Goal: Task Accomplishment & Management: Manage account settings

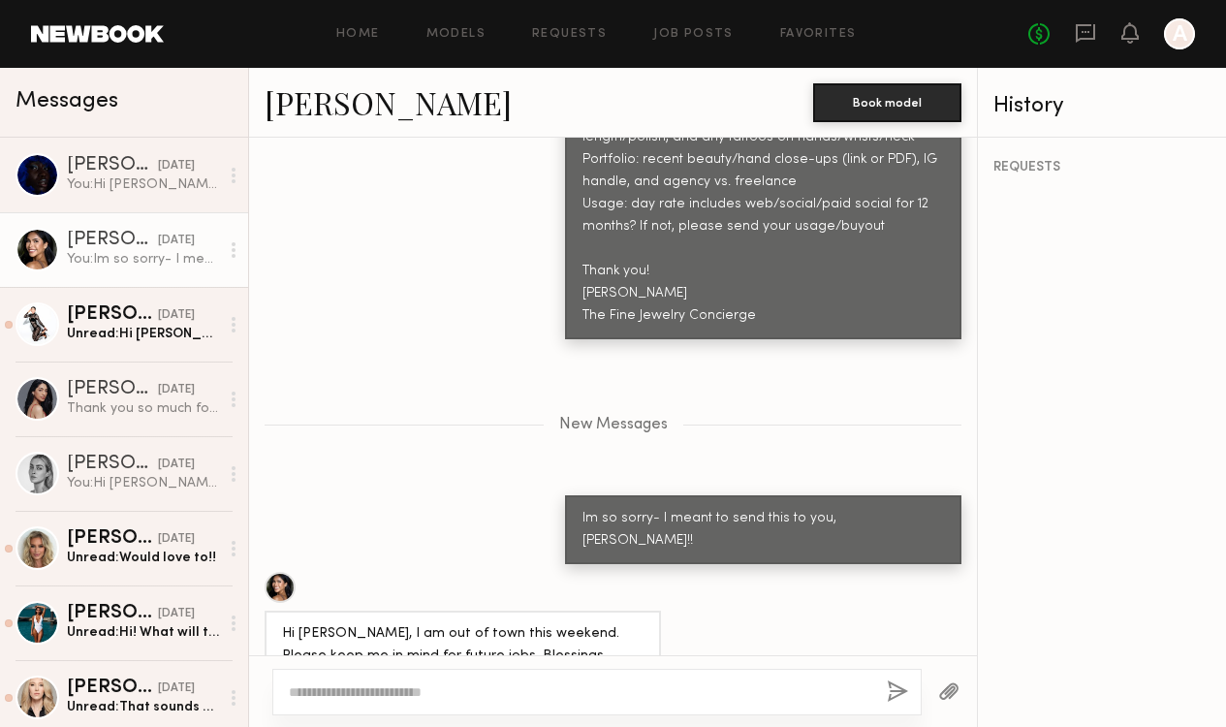
scroll to position [1287, 0]
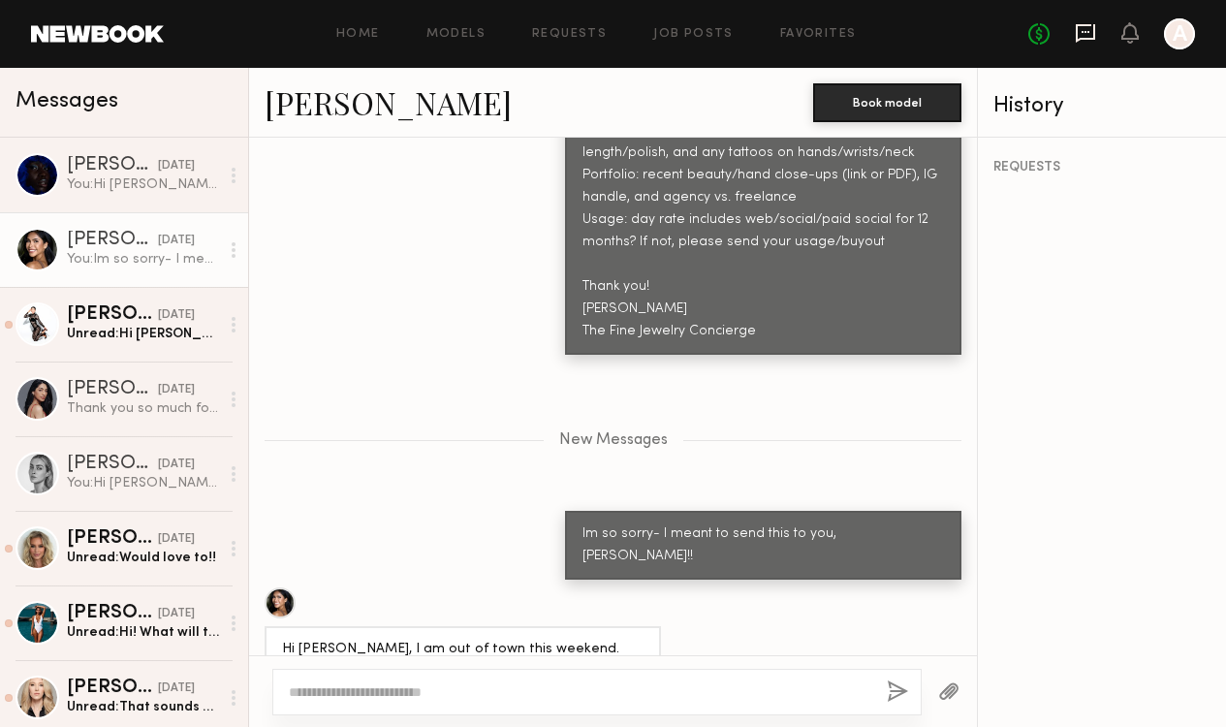
click at [1089, 32] on icon at bounding box center [1086, 32] width 8 height 2
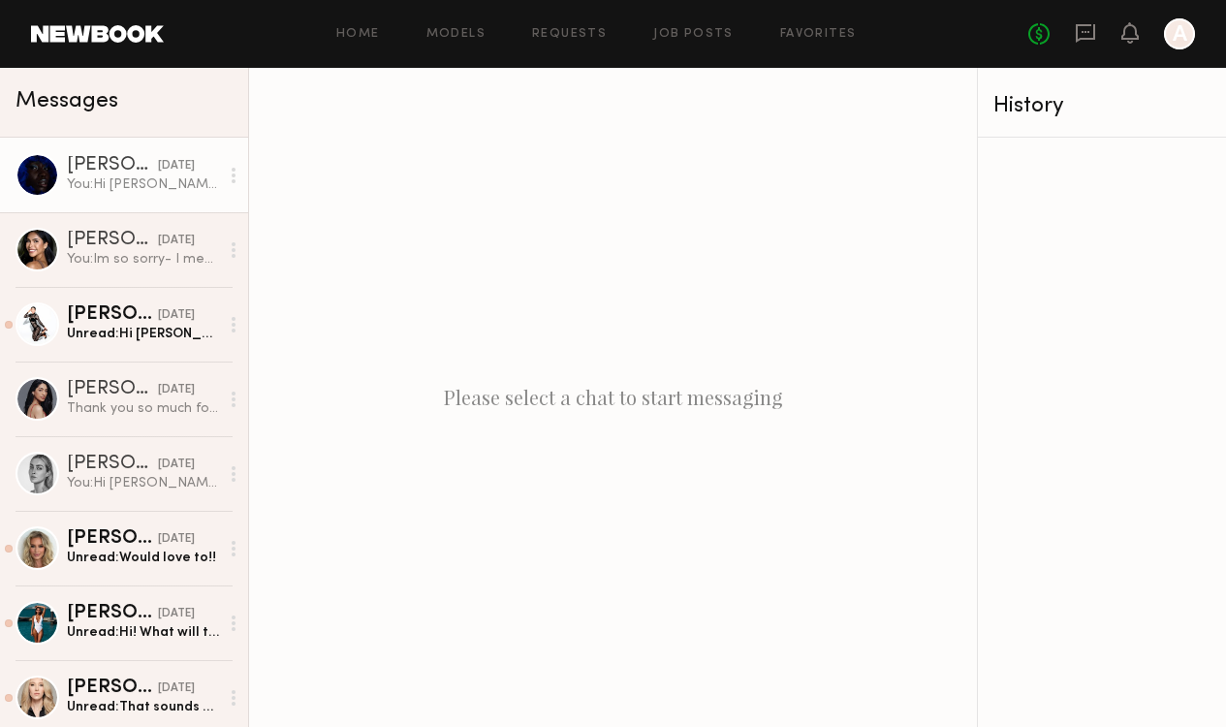
click at [159, 190] on div "You: Hi Rachelle, I’m Ashley with The Fine Jewelry Concierge! We’re shooting in…" at bounding box center [143, 184] width 152 height 18
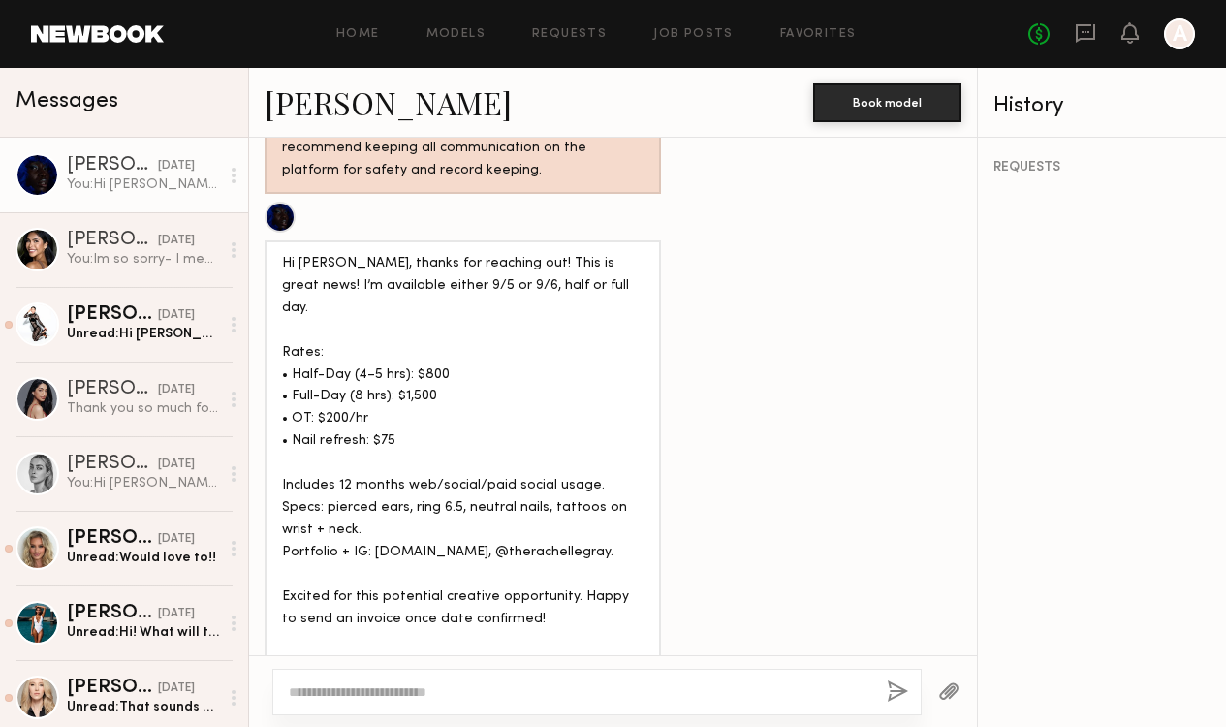
scroll to position [1557, 0]
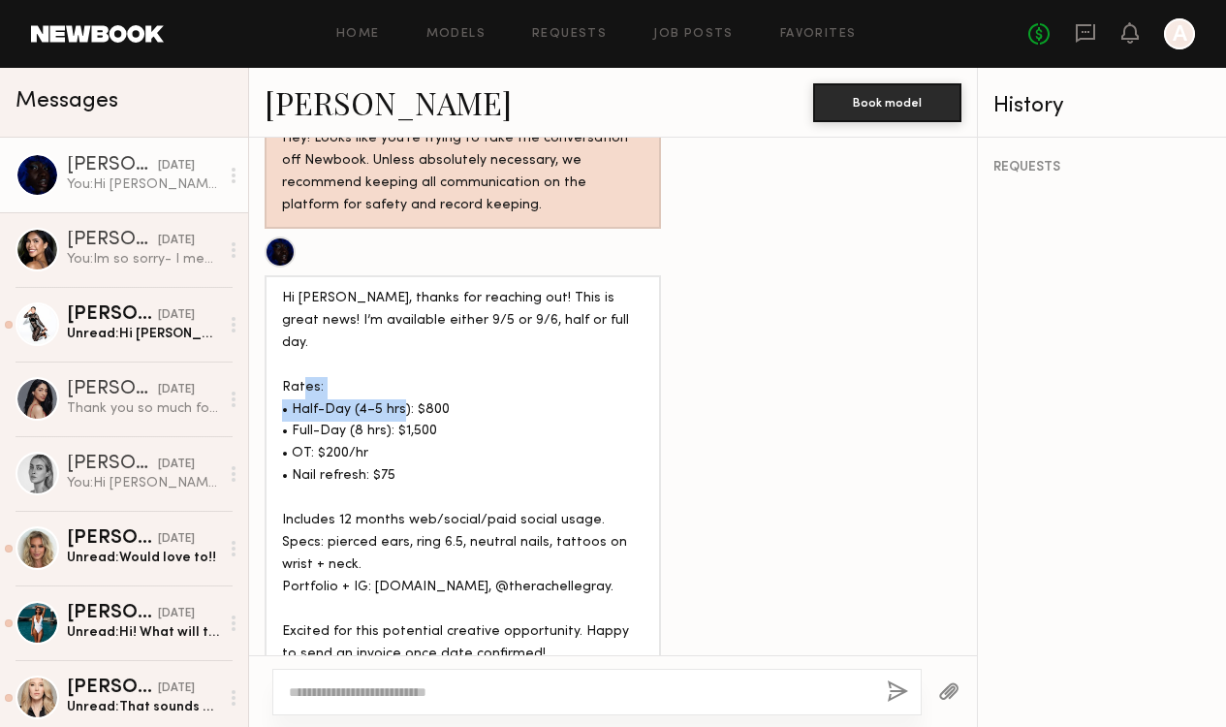
drag, startPoint x: 445, startPoint y: 295, endPoint x: 293, endPoint y: 295, distance: 152.2
click at [293, 295] on div "Hi [PERSON_NAME], thanks for reaching out! This is great news! I’m available ei…" at bounding box center [463, 533] width 362 height 490
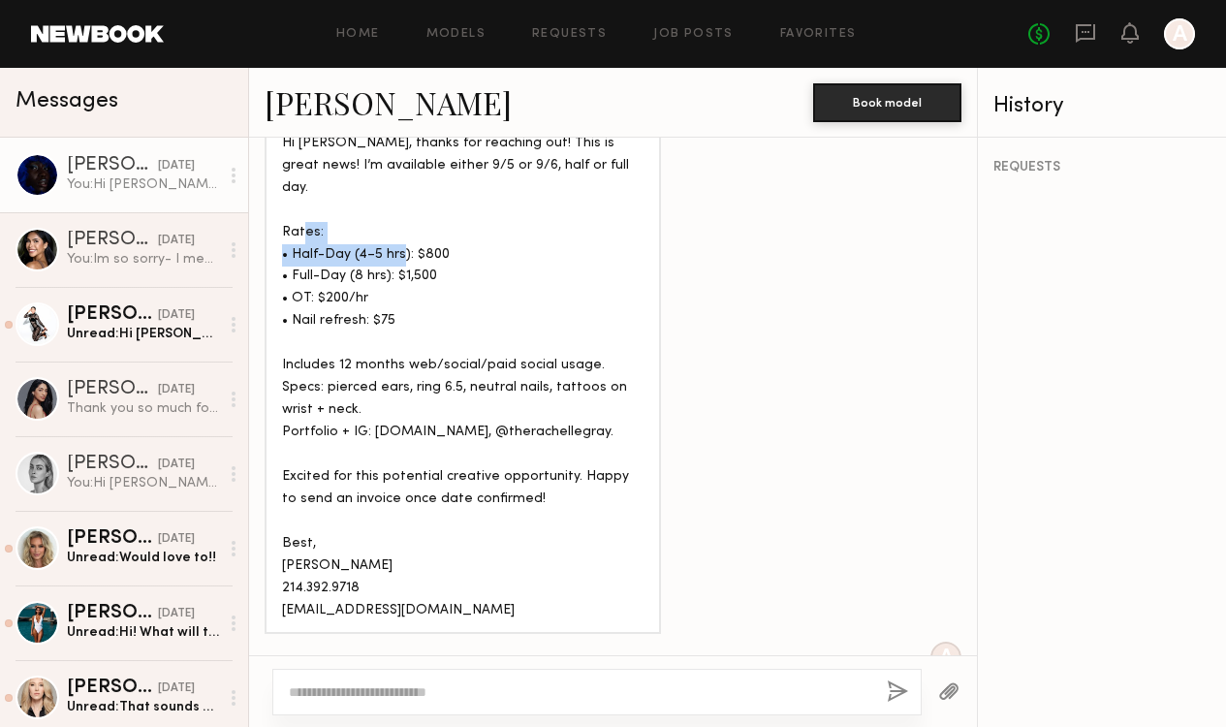
scroll to position [1709, 0]
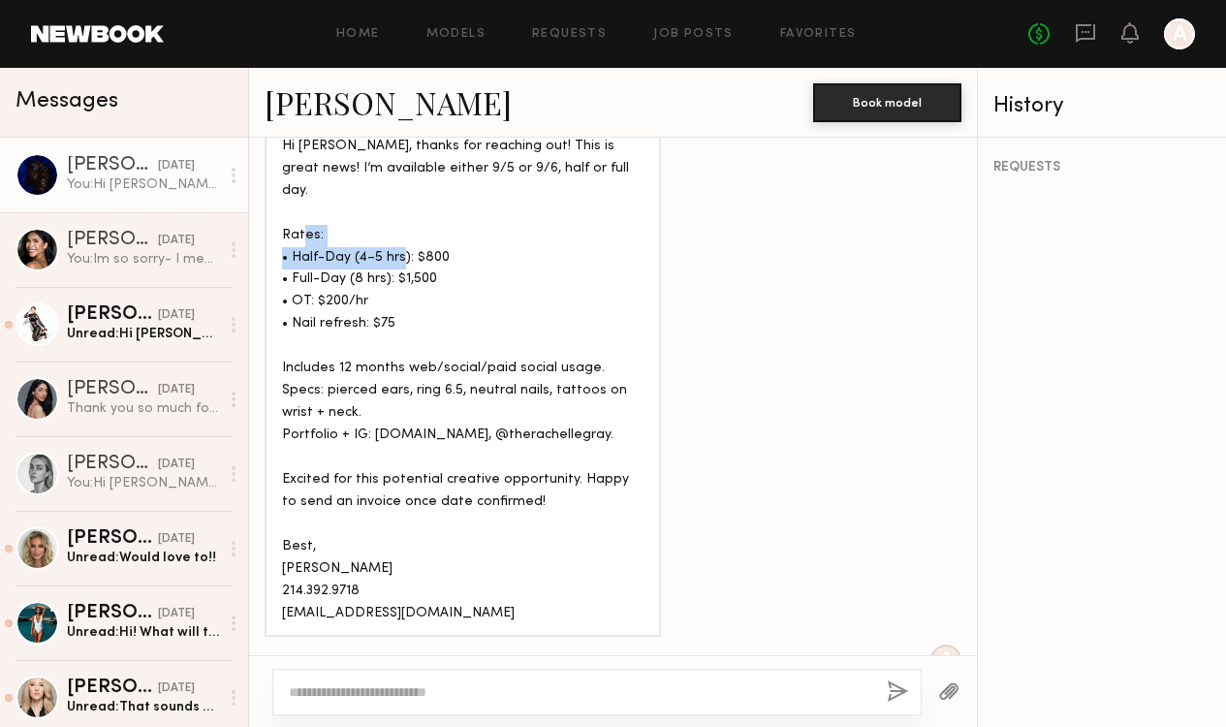
click at [344, 98] on link "[PERSON_NAME]" at bounding box center [388, 102] width 247 height 42
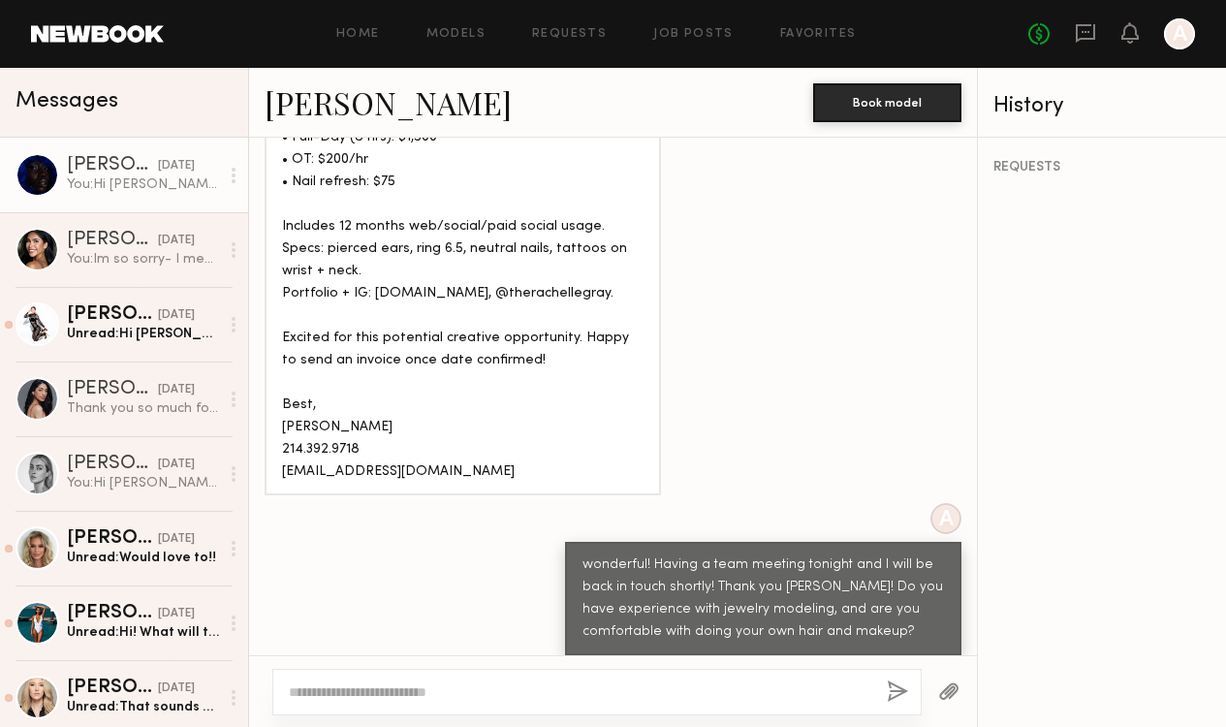
scroll to position [1850, 0]
click at [378, 684] on textarea at bounding box center [580, 691] width 583 height 19
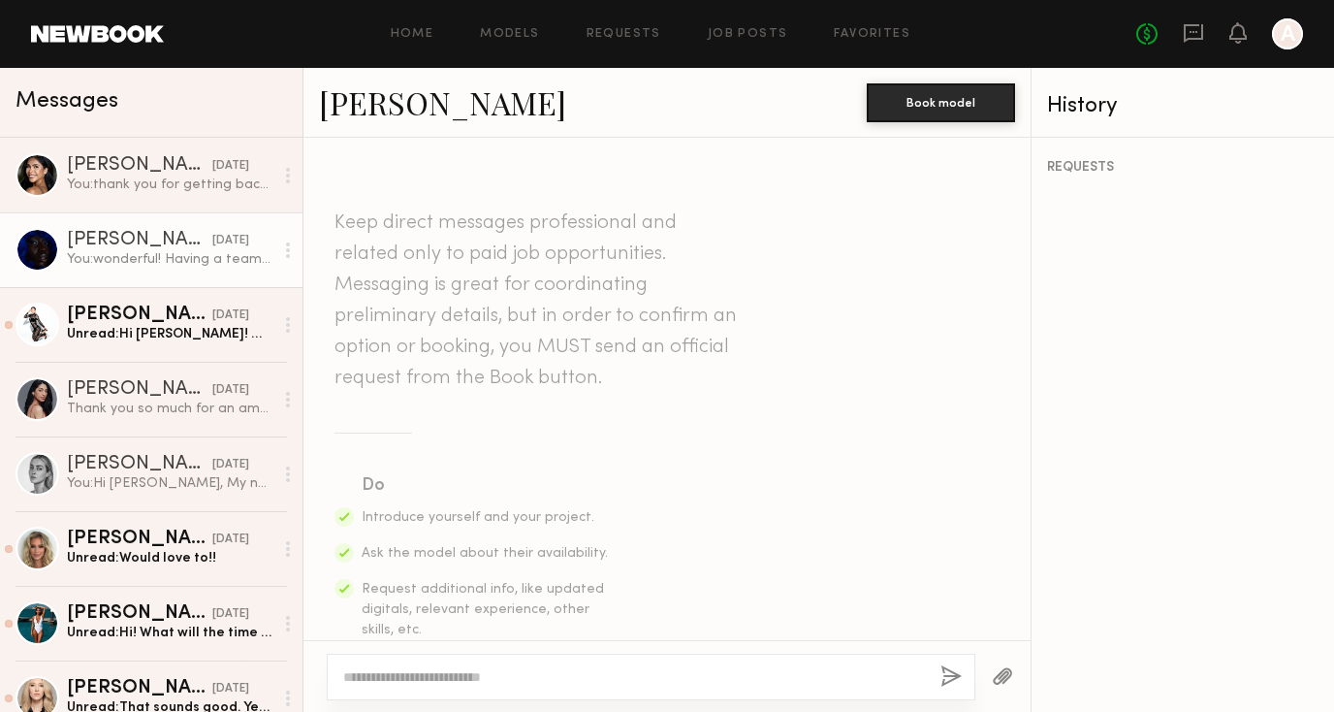
scroll to position [1634, 0]
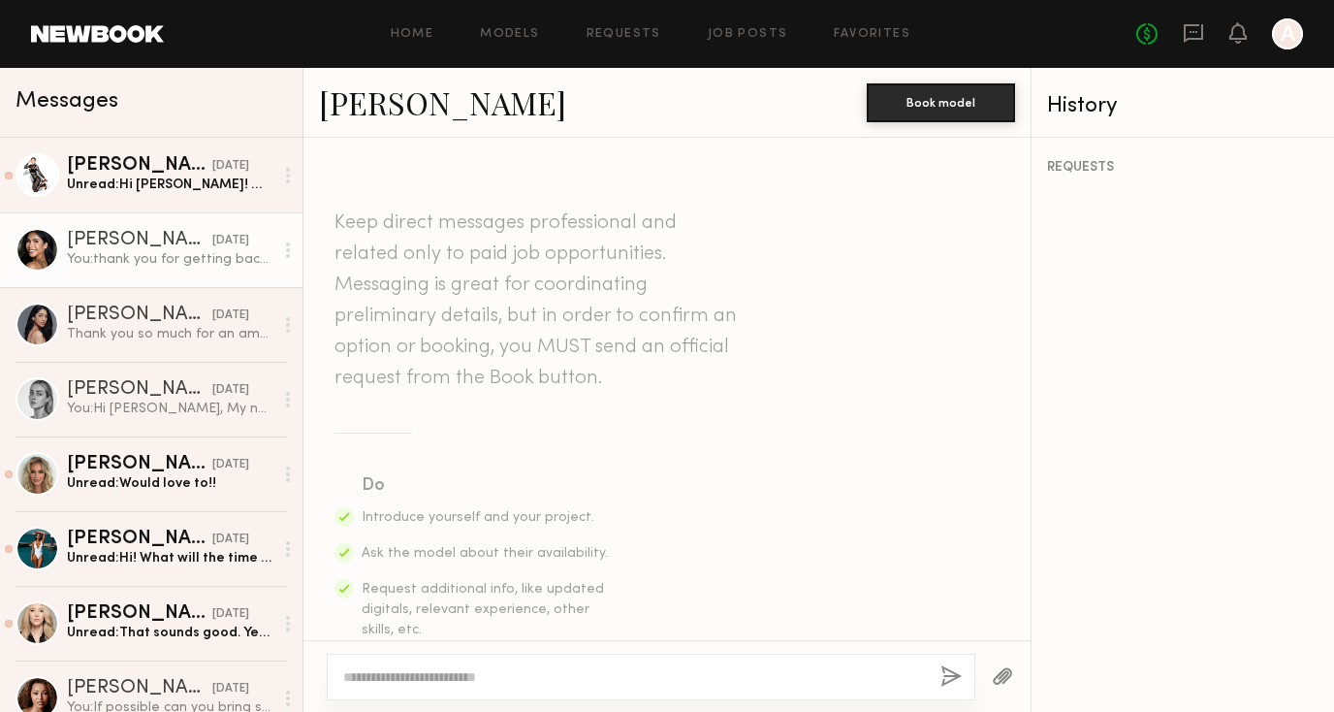
scroll to position [1303, 0]
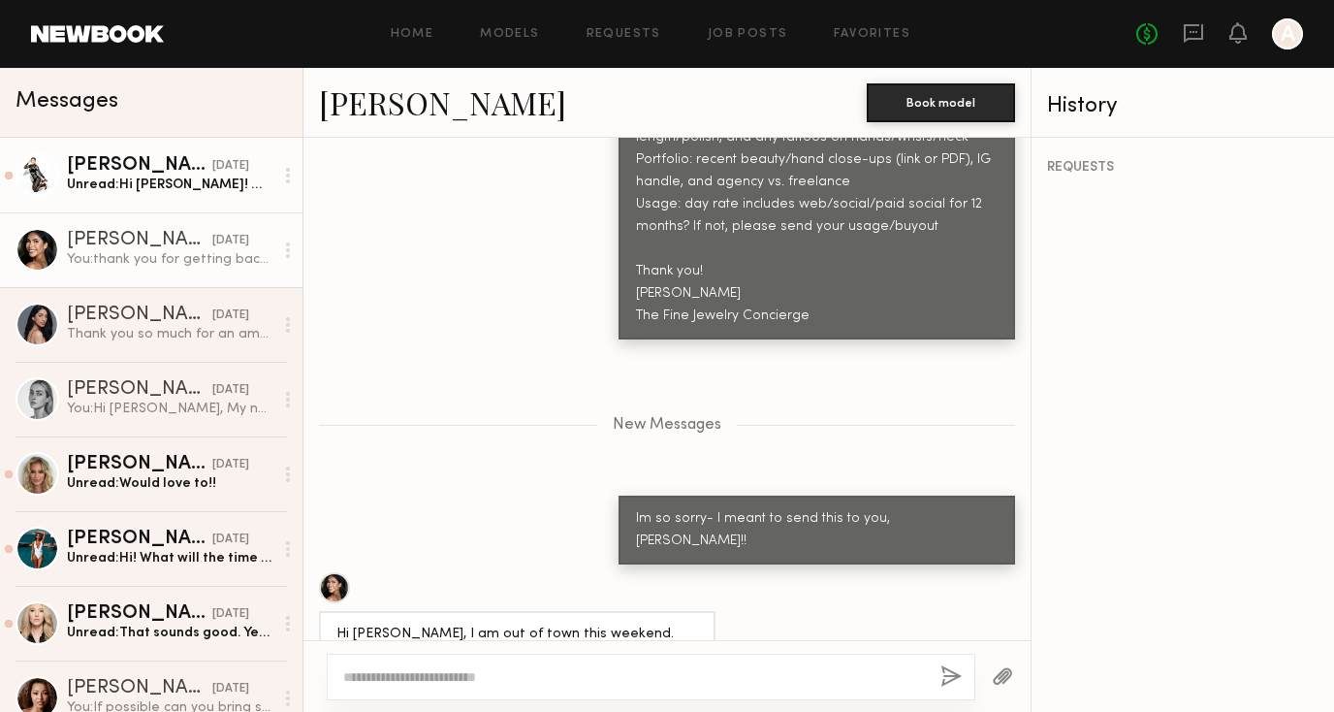
click at [221, 175] on div "Unread: Hi [PERSON_NAME]! My rates are $998 half day and $1748 full day (includ…" at bounding box center [170, 184] width 206 height 18
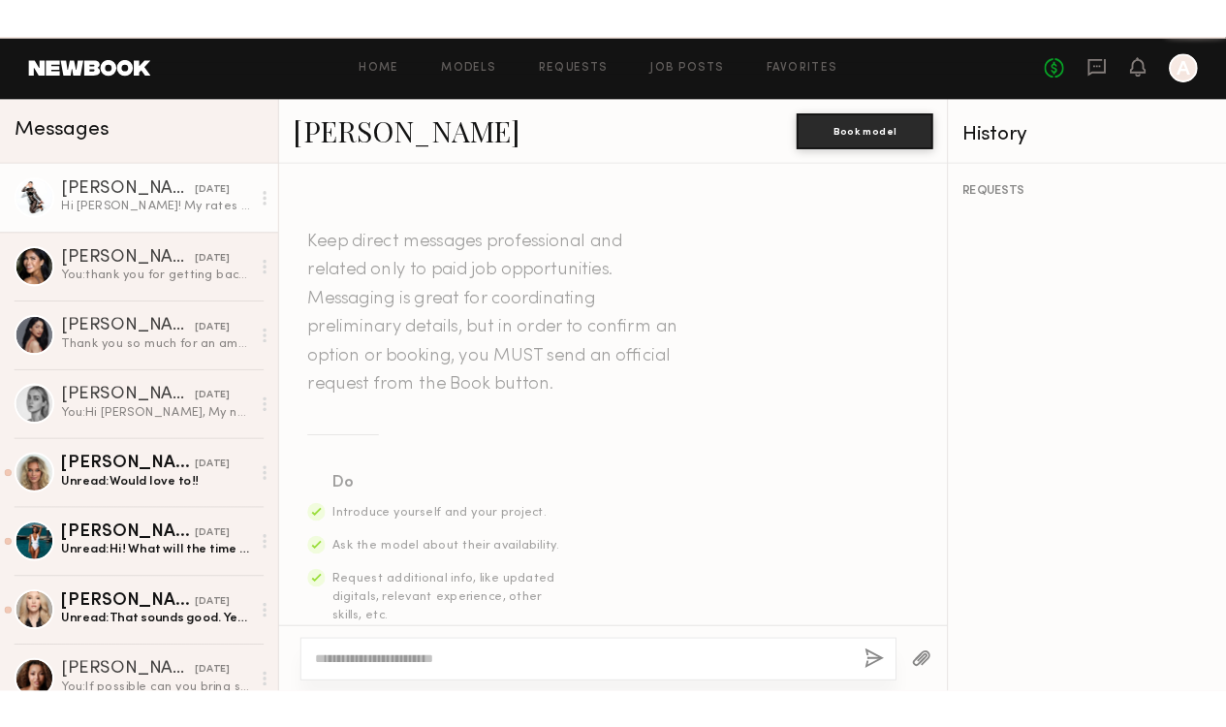
scroll to position [3793, 0]
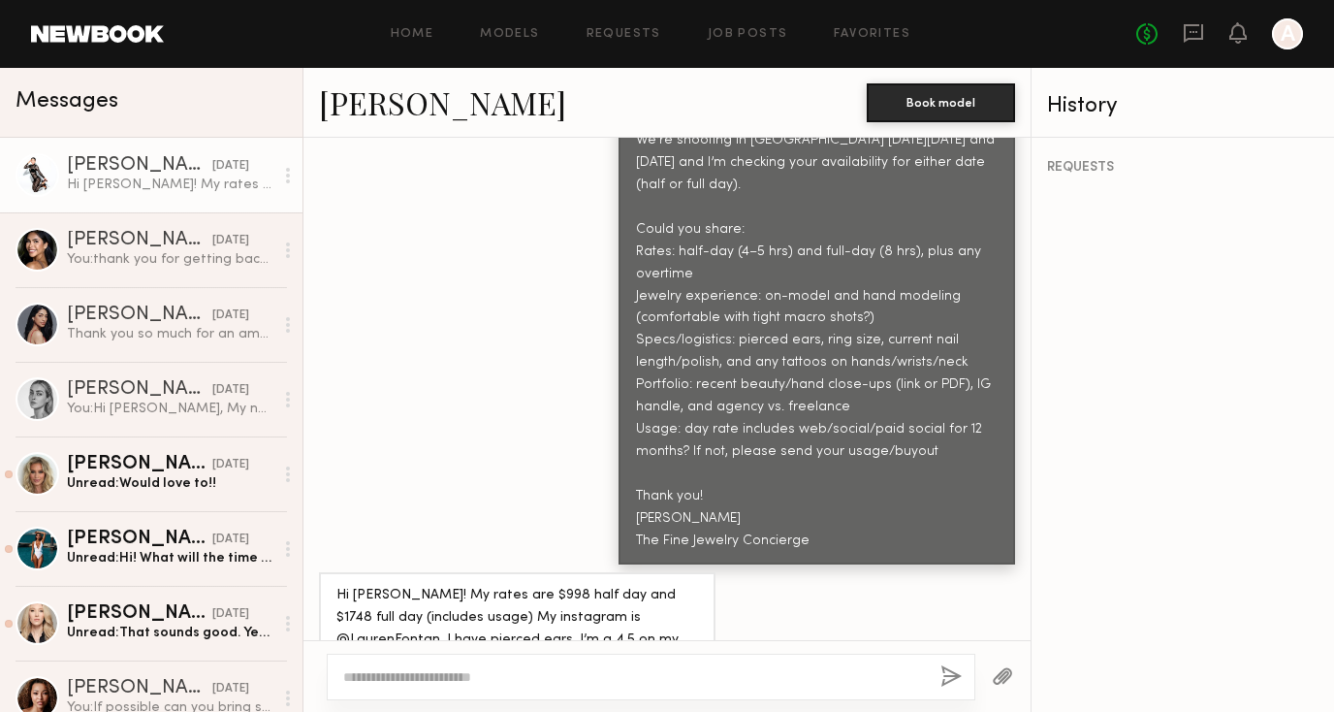
drag, startPoint x: 337, startPoint y: 560, endPoint x: 687, endPoint y: 597, distance: 351.9
click at [687, 597] on div "Hi [PERSON_NAME]! My rates are $998 half day and $1748 full day (includes usage…" at bounding box center [517, 663] width 362 height 156
copy div "https://www.dropbox.com/scl/fo/9mh4yo7hau41jflifdrpg/ABs2-rkD3bvPNMepgch39nE?rl…"
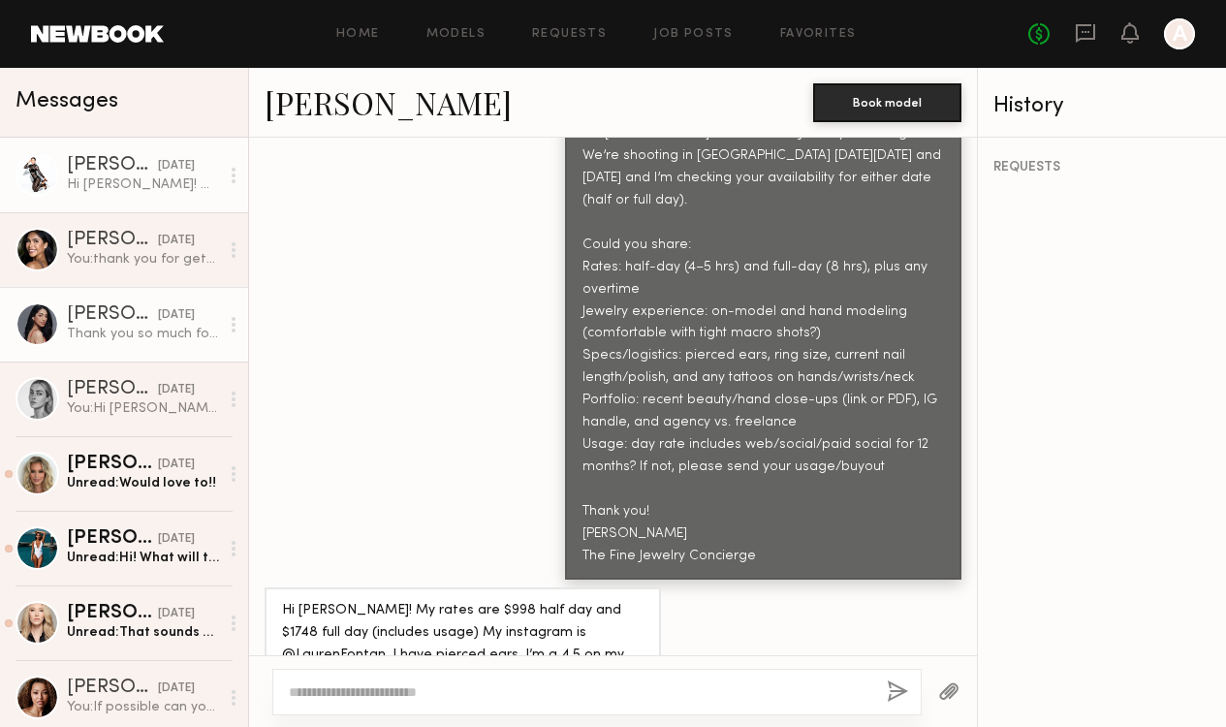
scroll to position [0, 0]
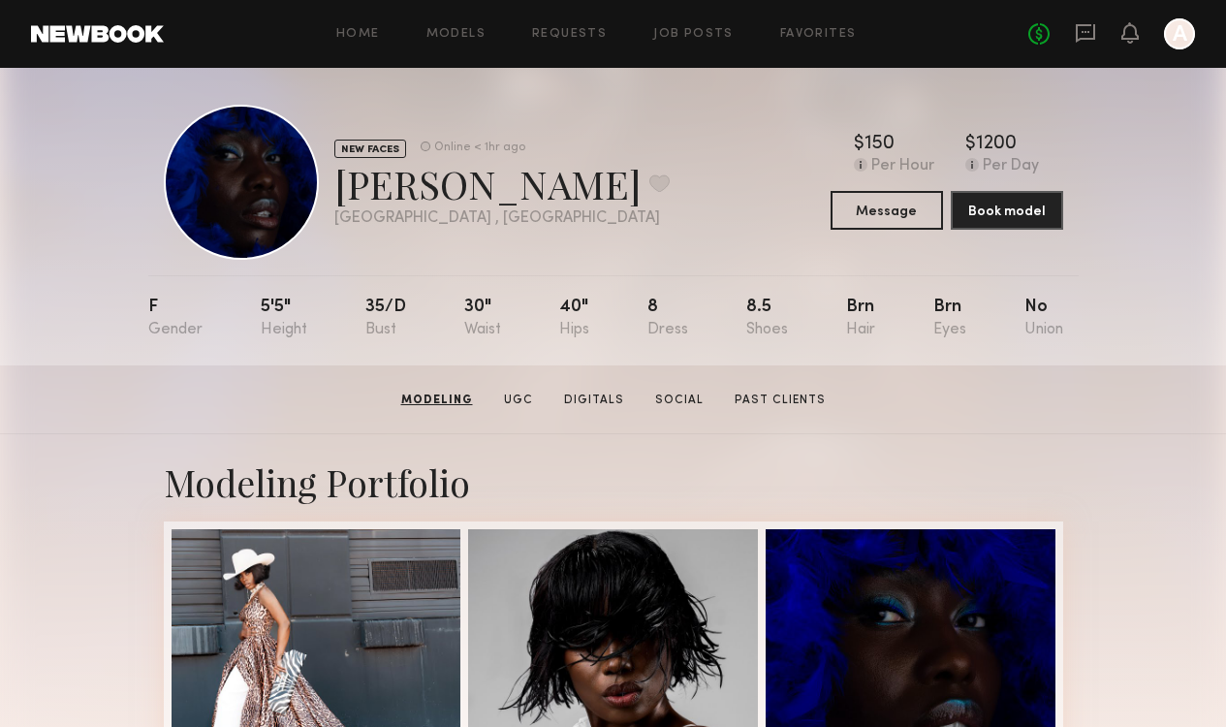
scroll to position [9, 0]
click at [1089, 36] on icon at bounding box center [1085, 32] width 21 height 21
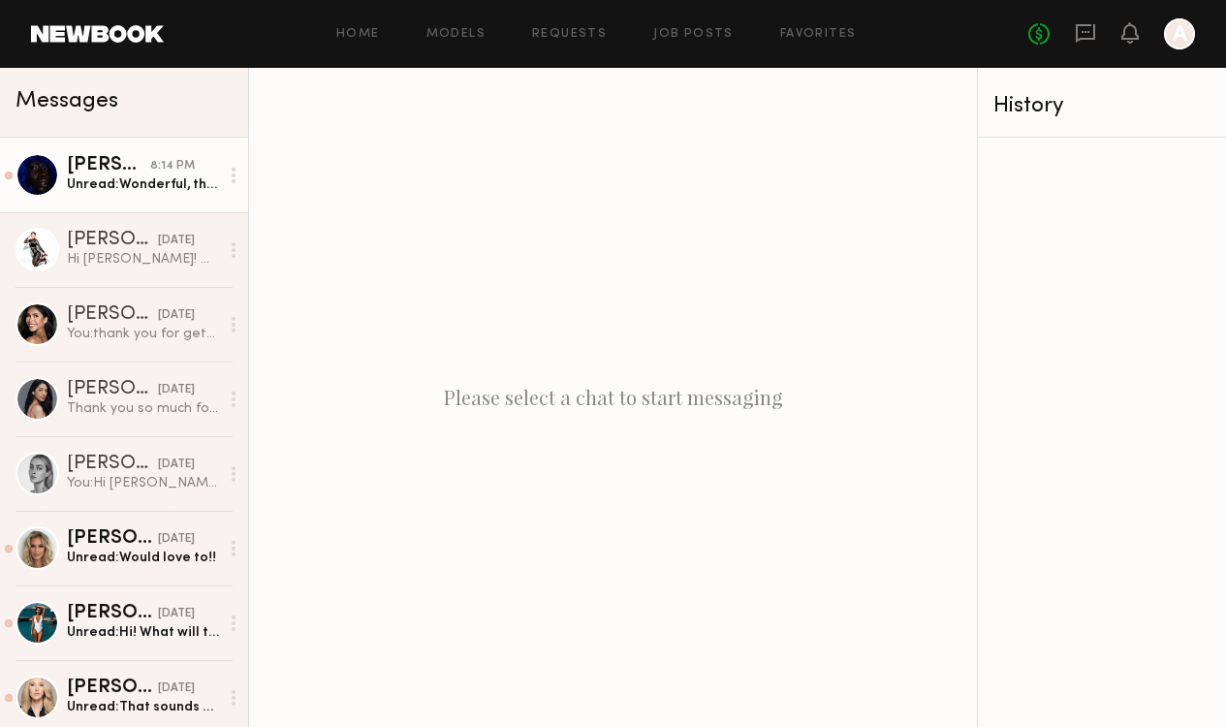
click at [178, 178] on div "Unread: Wonderful, thank you! Yes, I do have experience with jewelry modeling, …" at bounding box center [143, 184] width 152 height 18
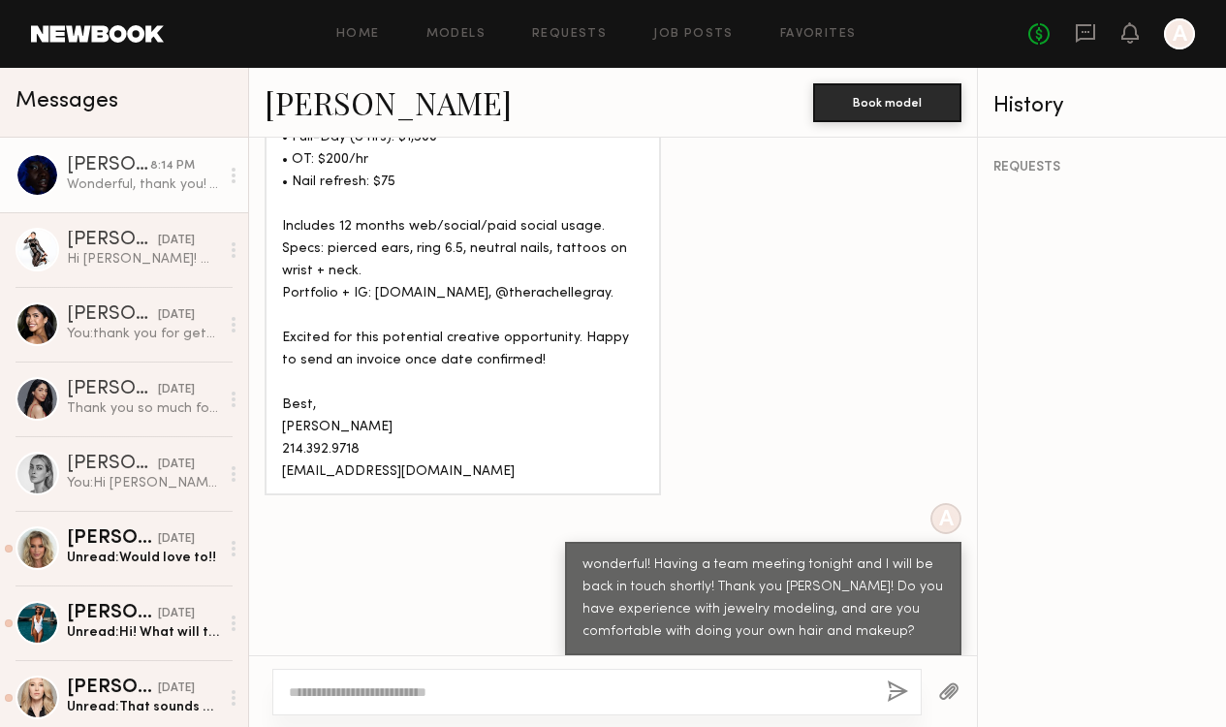
scroll to position [1850, 0]
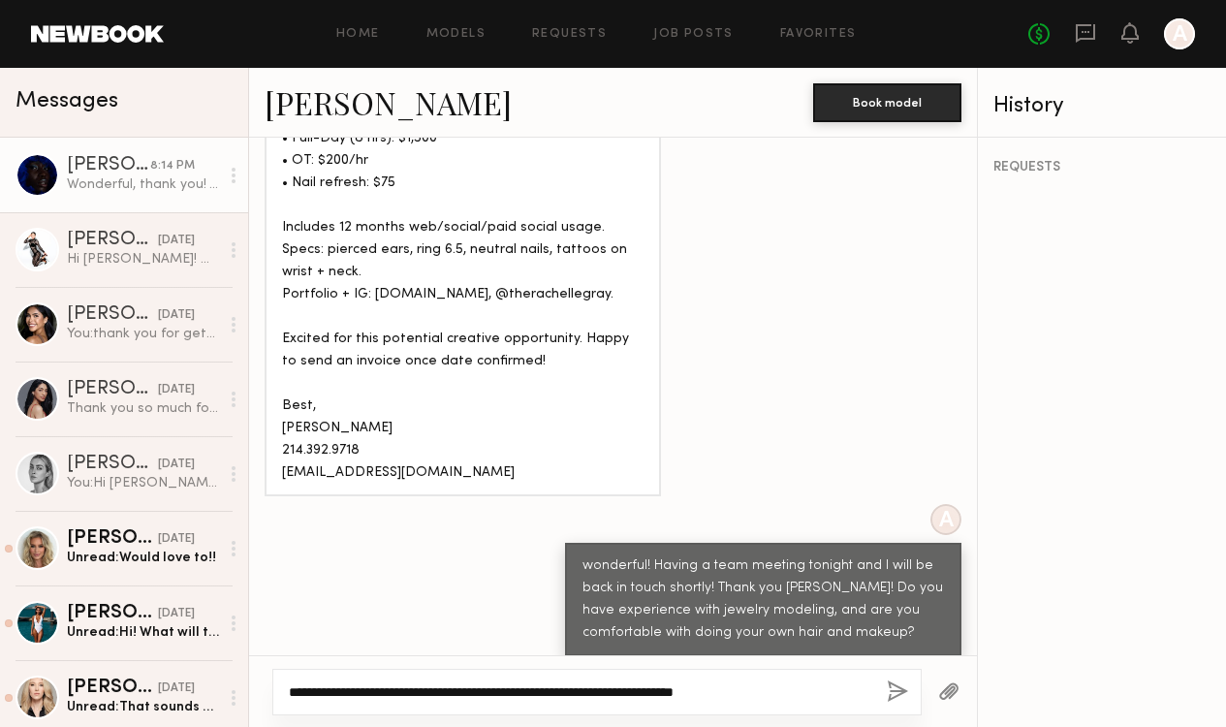
type textarea "**********"
click at [900, 692] on button "button" at bounding box center [897, 693] width 21 height 24
